Goal: Information Seeking & Learning: Learn about a topic

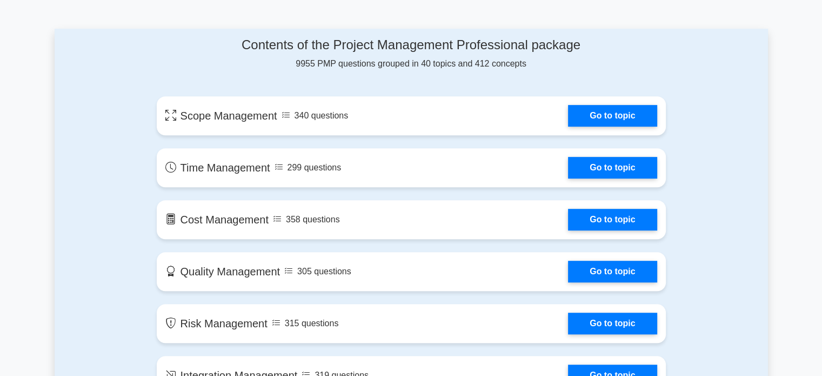
scroll to position [560, 0]
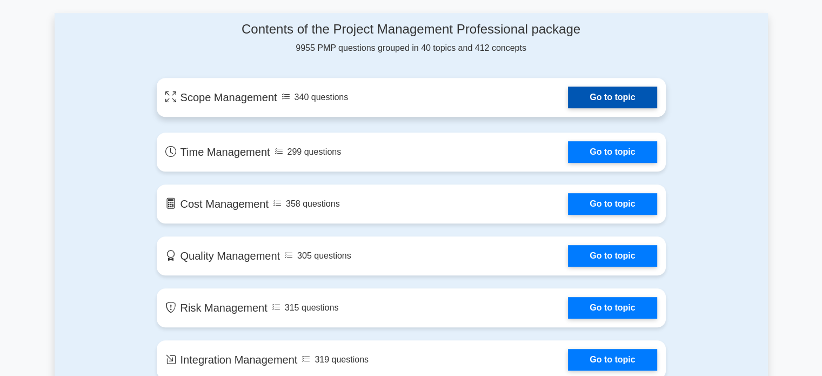
click at [568, 102] on link "Go to topic" at bounding box center [612, 97] width 89 height 22
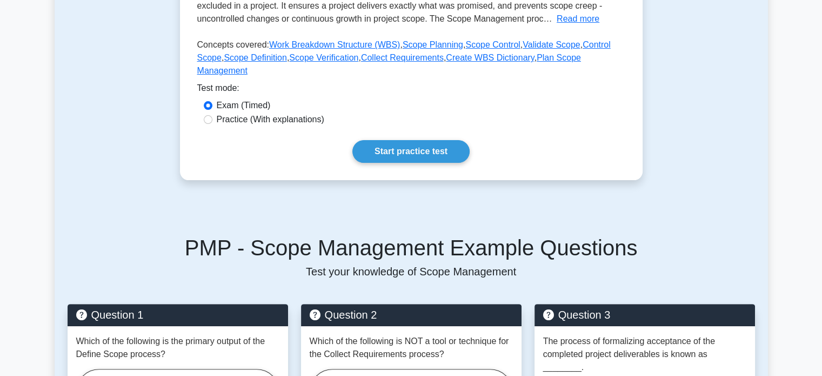
scroll to position [253, 0]
click at [448, 140] on link "Start practice test" at bounding box center [410, 151] width 117 height 23
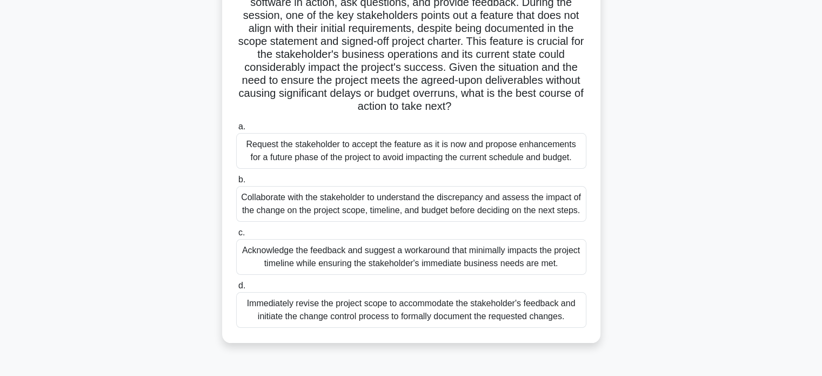
scroll to position [135, 0]
